Goal: Transaction & Acquisition: Purchase product/service

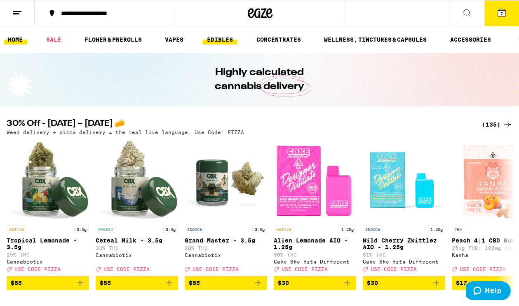
click at [227, 37] on link "EDIBLES" at bounding box center [220, 40] width 34 height 10
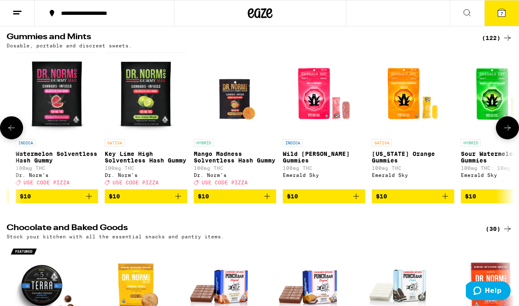
scroll to position [0, 1028]
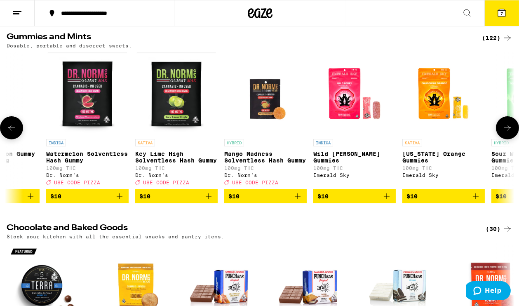
click at [223, 102] on div "HYBRID Freshly Squeezed Recover Sour Gummies 100mg THC Camino In Bag (1) INDICA…" at bounding box center [259, 127] width 519 height 151
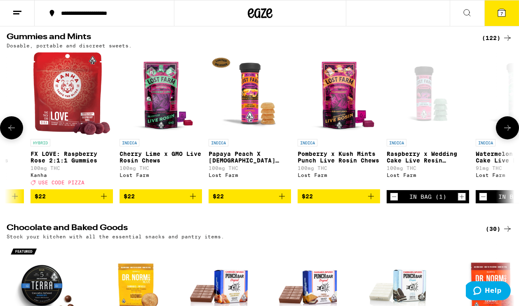
scroll to position [0, 9321]
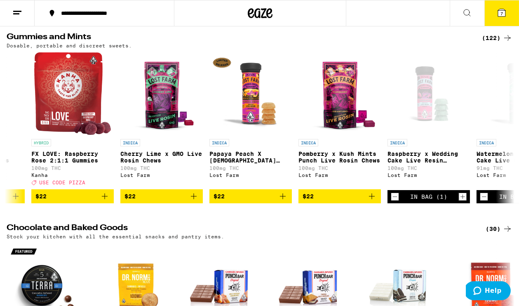
click at [508, 9] on button "7" at bounding box center [501, 13] width 35 height 26
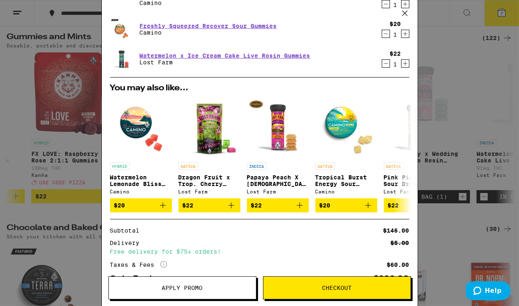
scroll to position [135, 0]
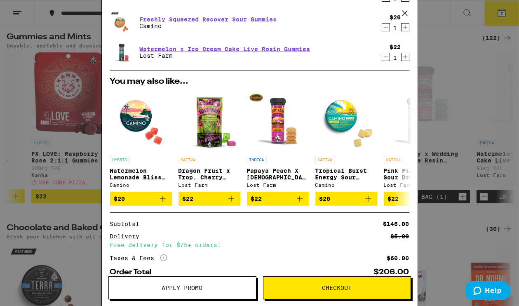
click at [180, 289] on span "Apply Promo" at bounding box center [182, 288] width 41 height 6
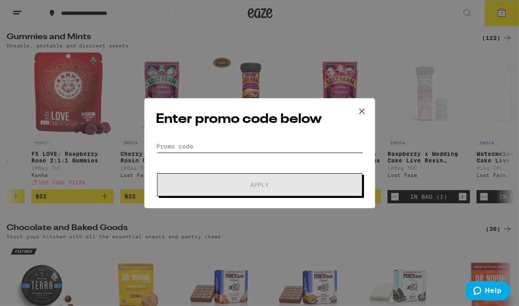
click at [231, 149] on input "Promo Code" at bounding box center [259, 146] width 207 height 12
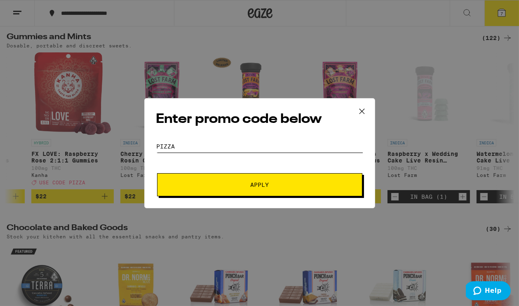
type input "PIZZA"
click at [157, 173] on button "Apply" at bounding box center [259, 184] width 205 height 23
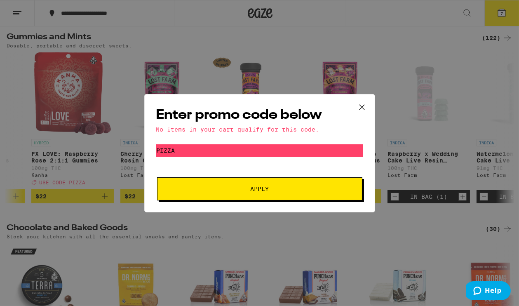
click at [363, 104] on icon at bounding box center [362, 107] width 12 height 12
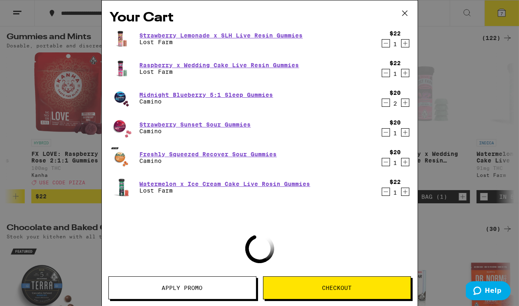
click at [405, 13] on icon at bounding box center [404, 13] width 12 height 12
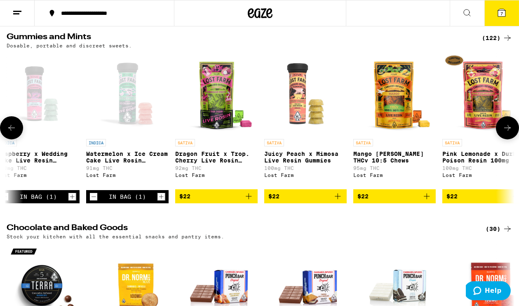
scroll to position [0, 9708]
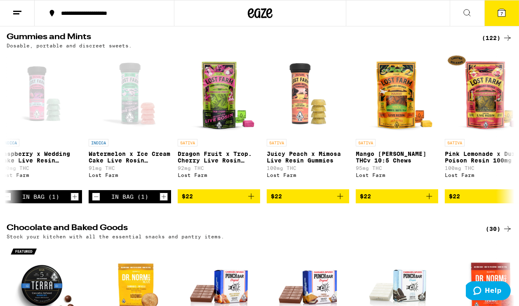
click at [496, 21] on button "7" at bounding box center [501, 13] width 35 height 26
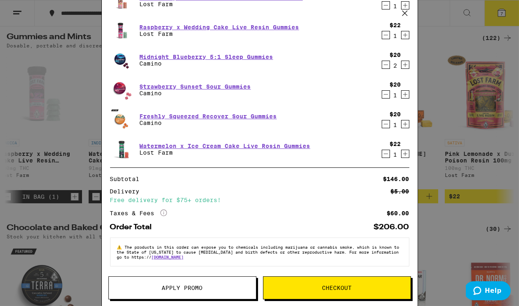
scroll to position [62, 0]
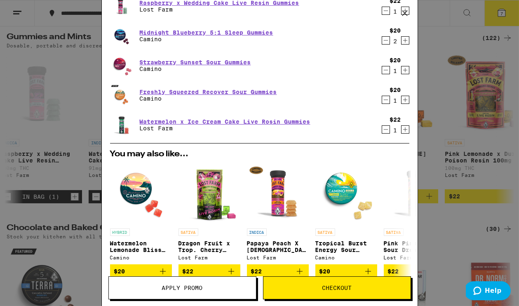
click at [316, 285] on span "Checkout" at bounding box center [336, 288] width 147 height 6
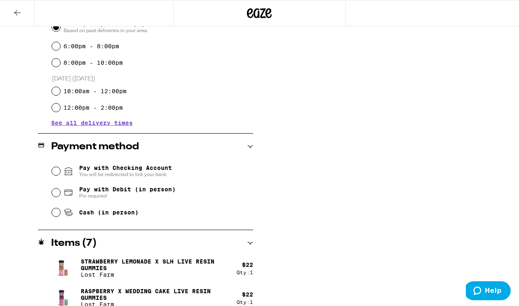
scroll to position [251, 0]
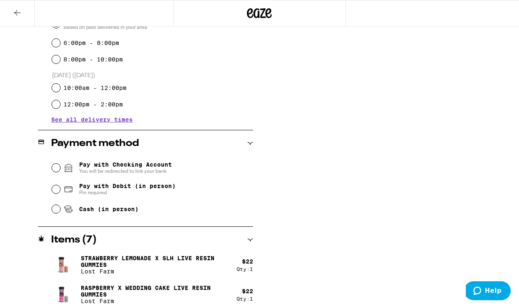
click at [82, 212] on span "Cash (in person)" at bounding box center [108, 209] width 59 height 7
click at [60, 213] on input "Cash (in person)" at bounding box center [56, 209] width 8 height 8
radio input "true"
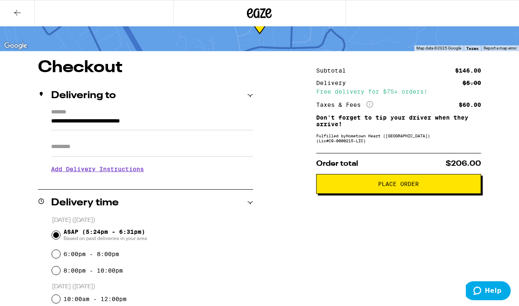
scroll to position [0, 0]
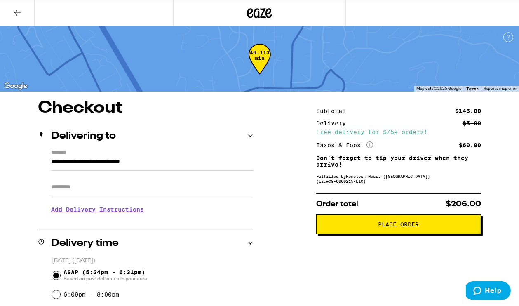
click at [387, 227] on span "Place Order" at bounding box center [398, 224] width 41 height 6
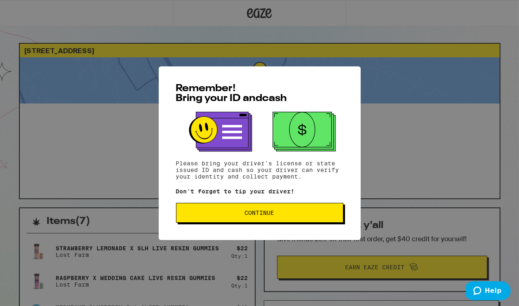
click at [287, 220] on button "Continue" at bounding box center [259, 213] width 167 height 20
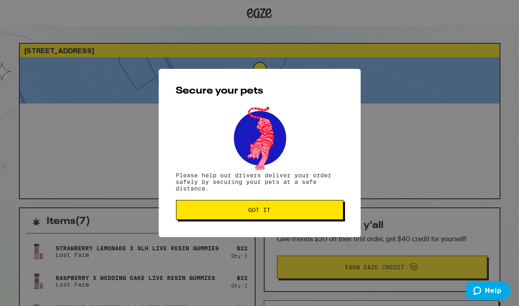
click at [287, 216] on button "Got it" at bounding box center [259, 210] width 167 height 20
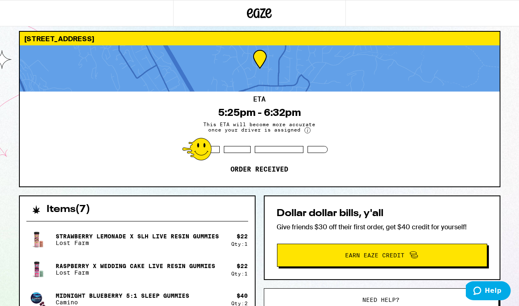
scroll to position [16, 0]
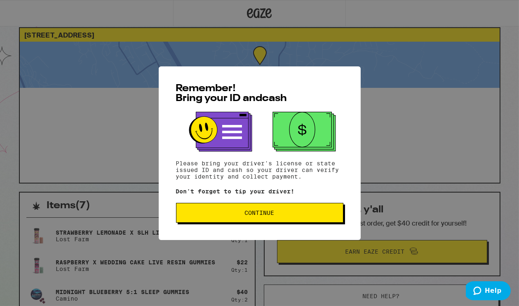
click at [231, 211] on button "Continue" at bounding box center [259, 213] width 167 height 20
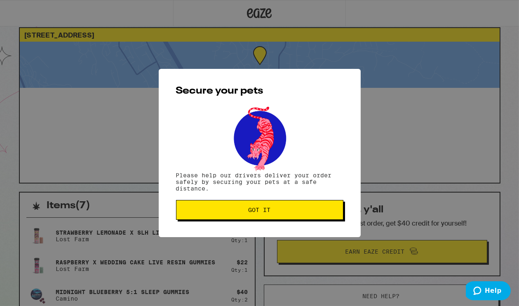
click at [259, 209] on span "Got it" at bounding box center [259, 210] width 22 height 6
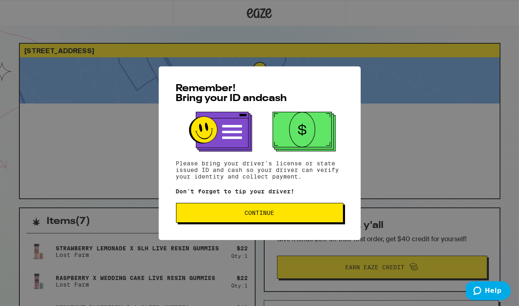
scroll to position [16, 0]
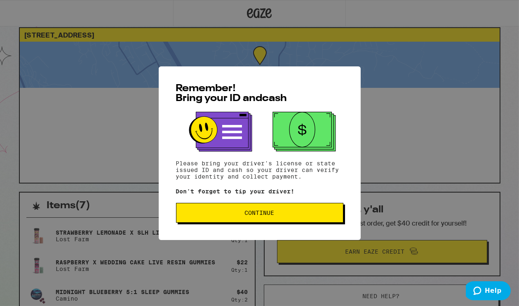
click at [286, 206] on button "Continue" at bounding box center [259, 213] width 167 height 20
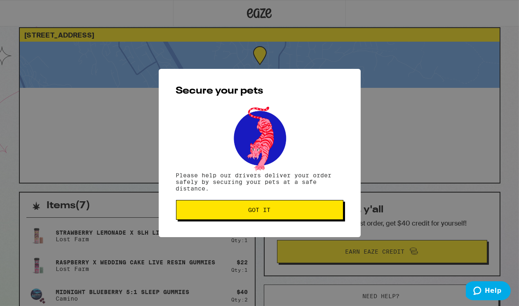
click at [286, 206] on button "Got it" at bounding box center [259, 210] width 167 height 20
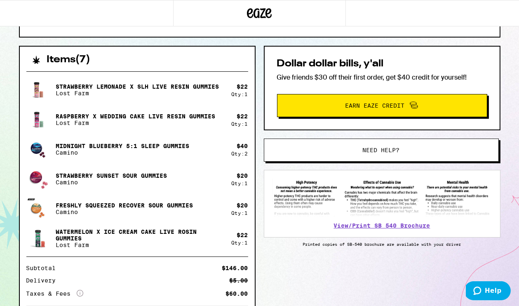
scroll to position [162, 0]
